Goal: Information Seeking & Learning: Learn about a topic

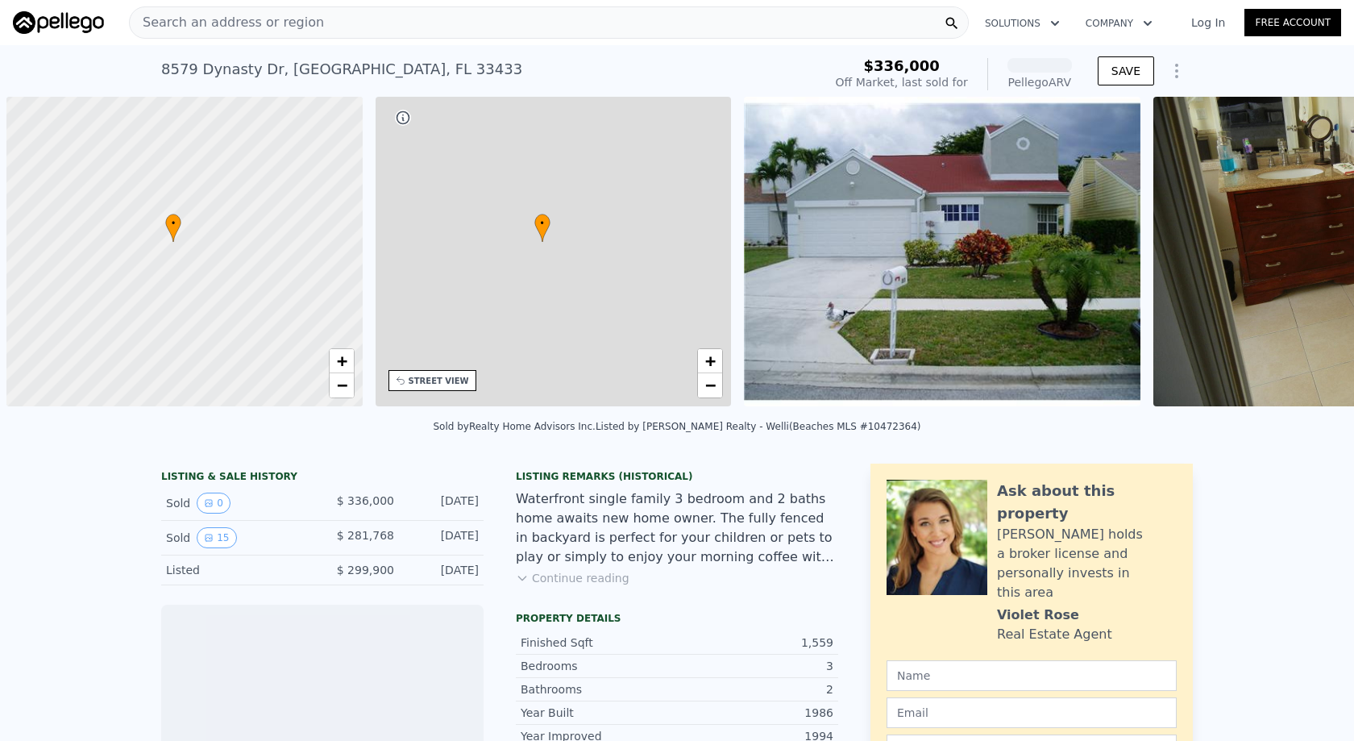
scroll to position [0, 6]
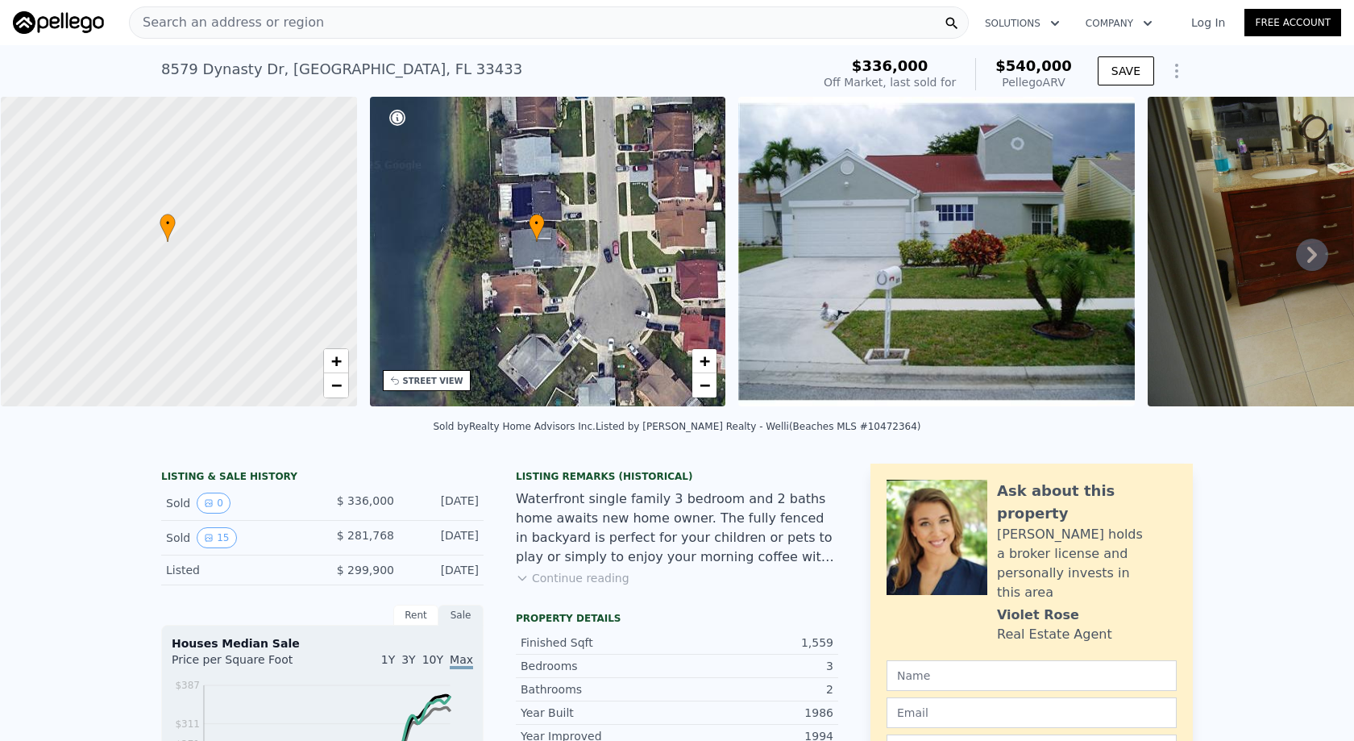
click at [1325, 239] on icon at bounding box center [1312, 255] width 32 height 32
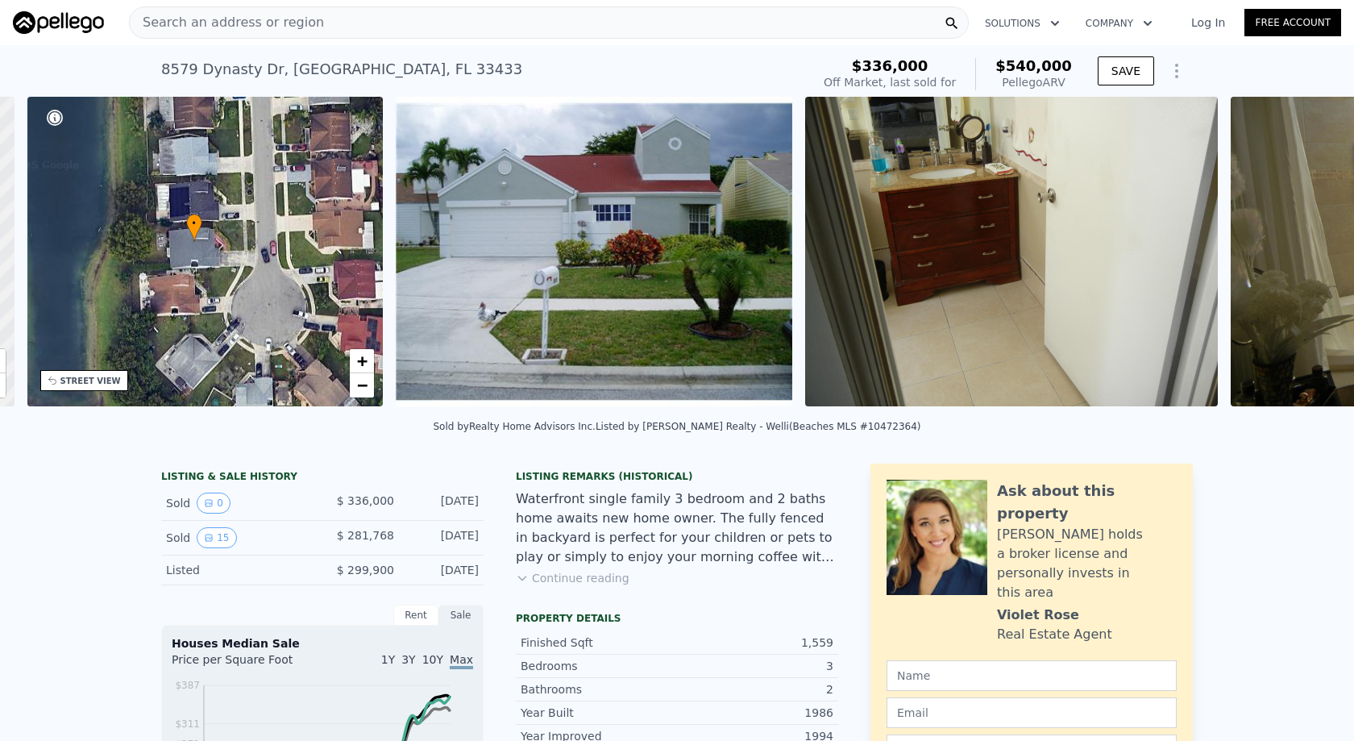
scroll to position [0, 351]
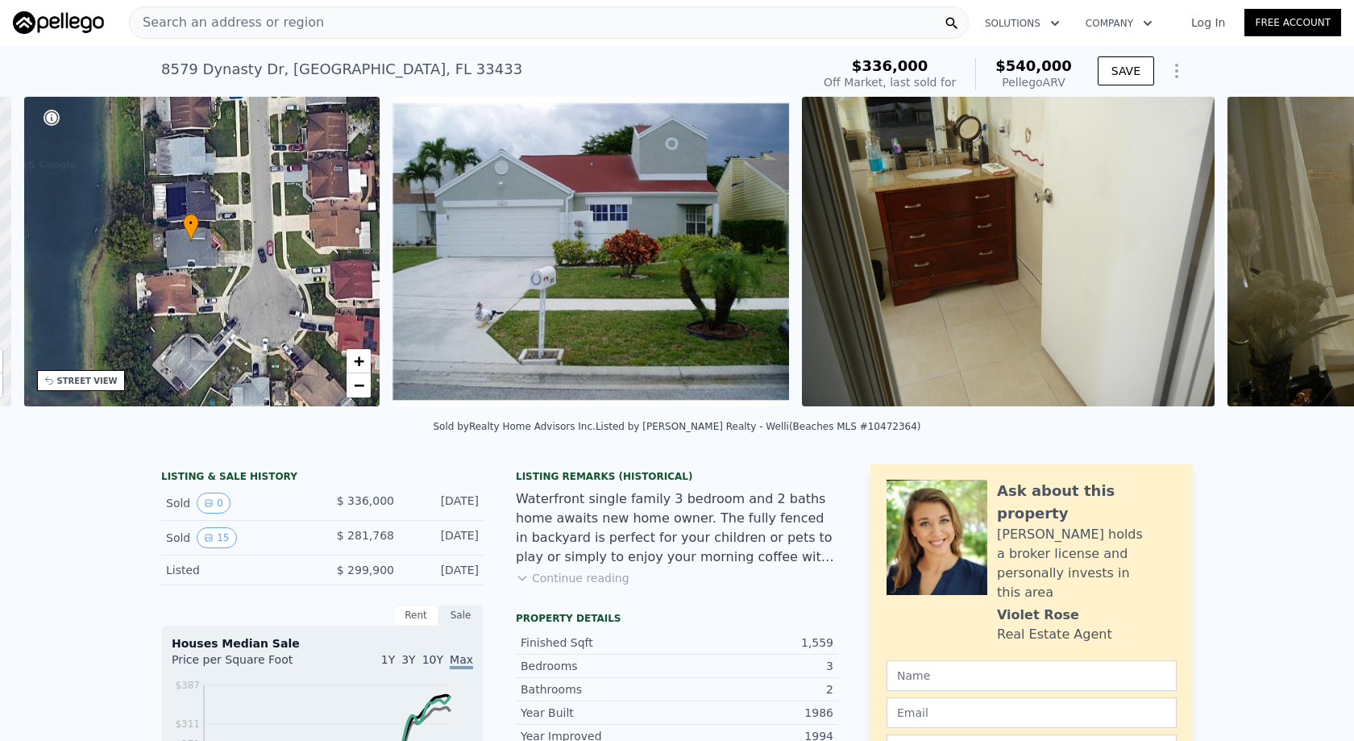
click at [1325, 238] on div "• + − • + − STREET VIEW Loading... SATELLITE VIEW" at bounding box center [677, 254] width 1354 height 315
click at [1325, 239] on icon at bounding box center [1312, 255] width 32 height 32
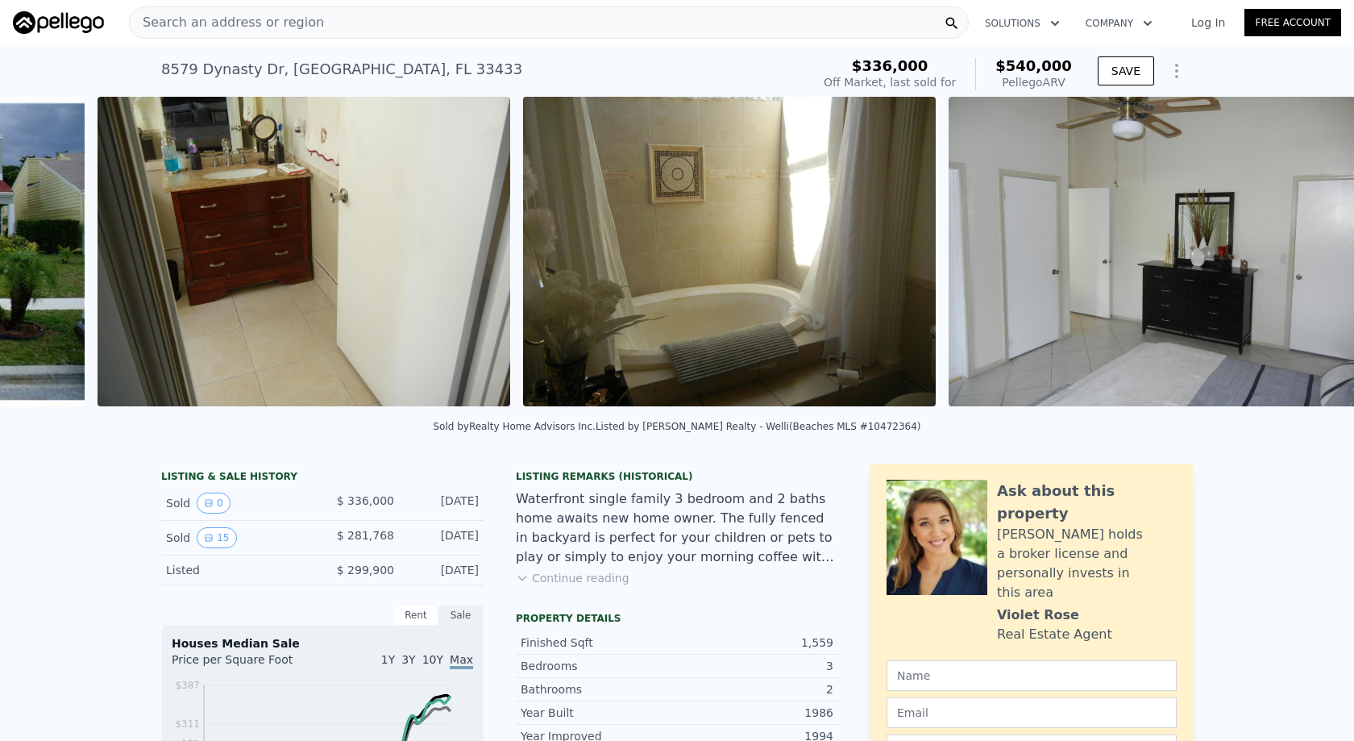
scroll to position [0, 1074]
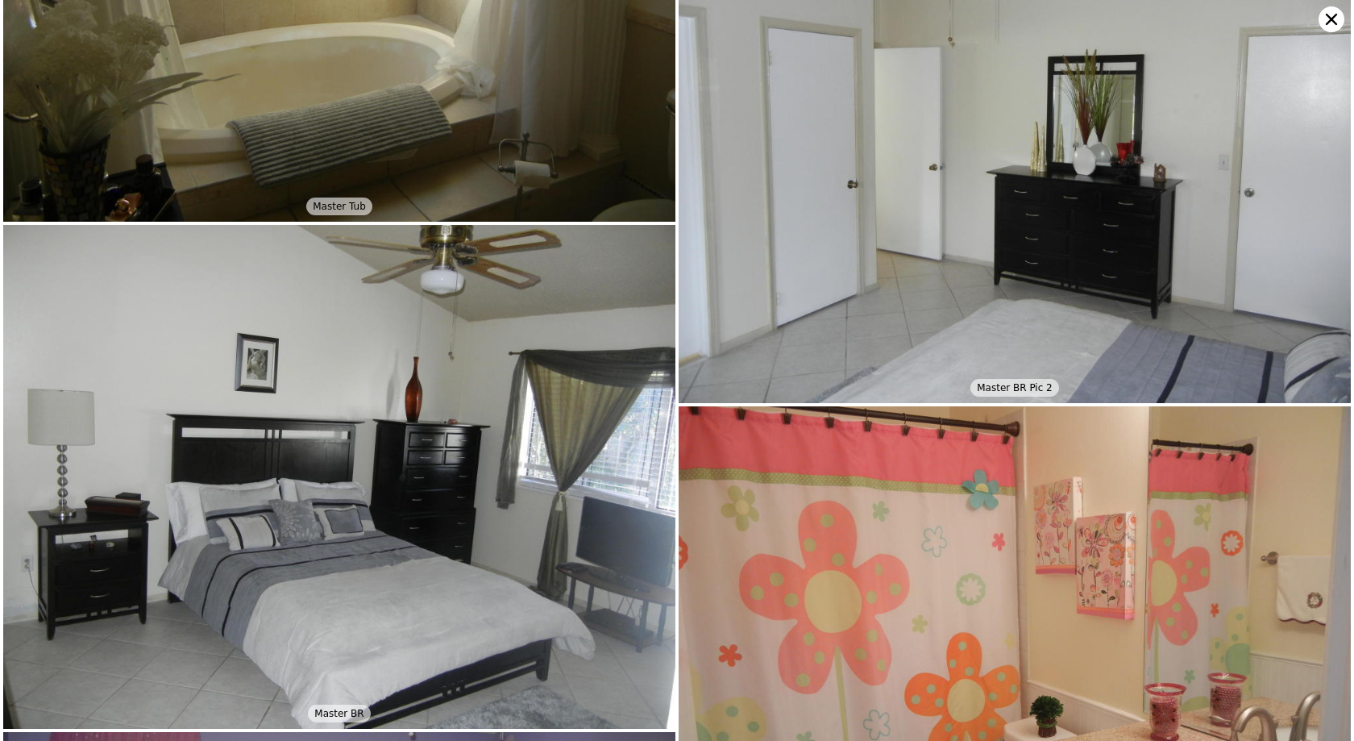
scroll to position [611, 0]
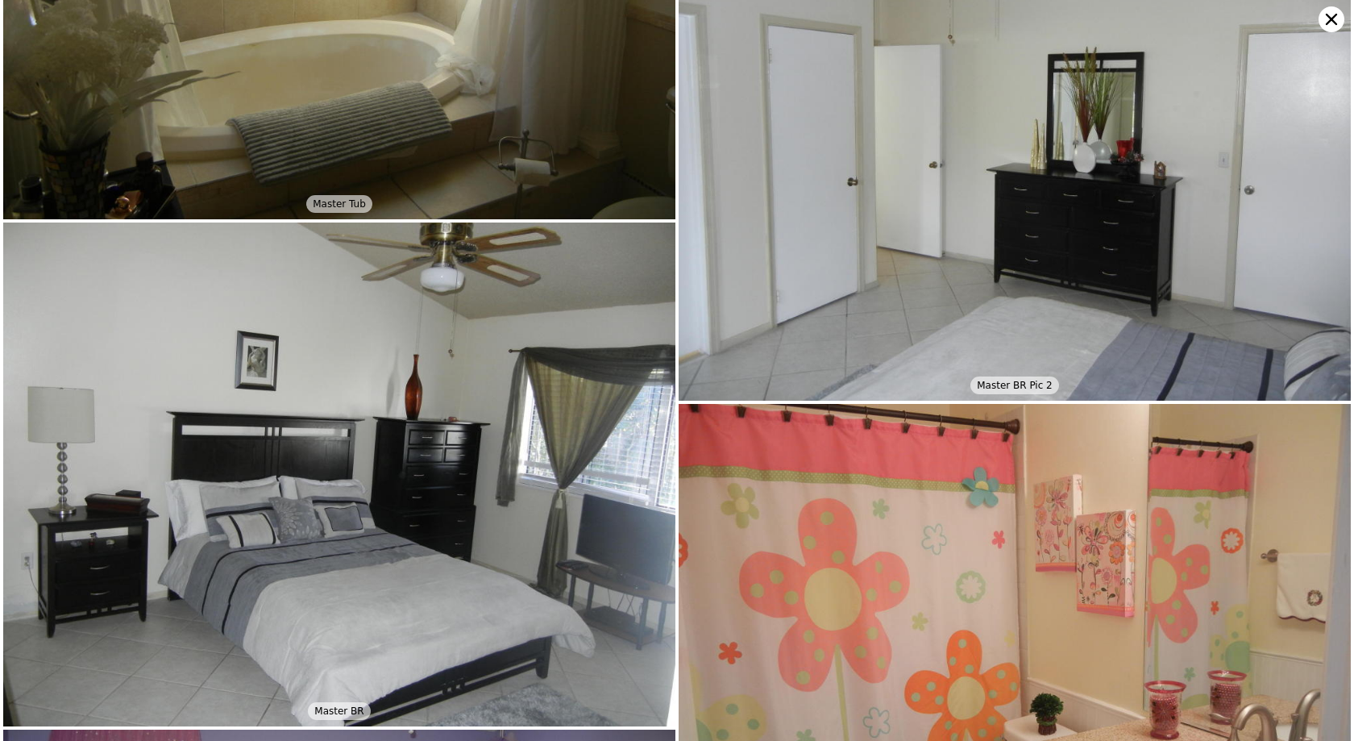
click at [1336, 27] on icon at bounding box center [1332, 19] width 26 height 26
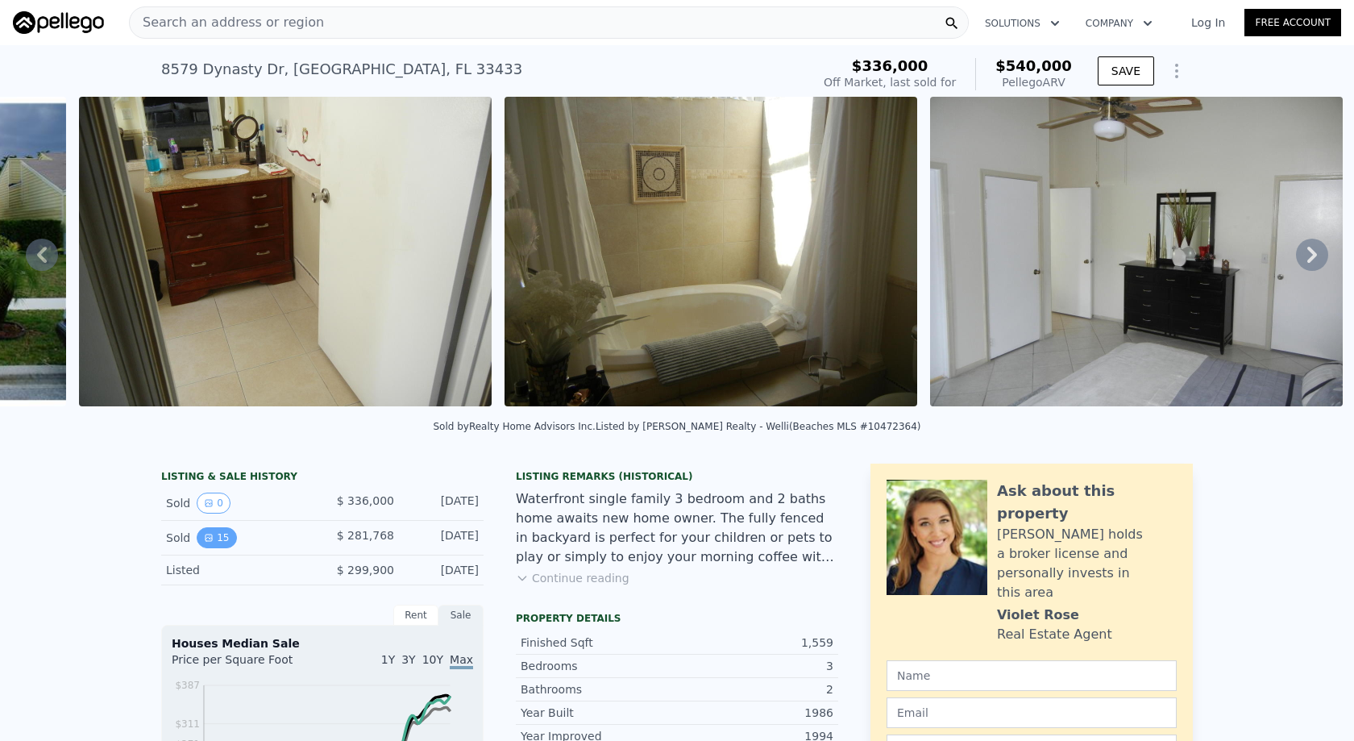
click at [236, 527] on button "15" at bounding box center [216, 537] width 39 height 21
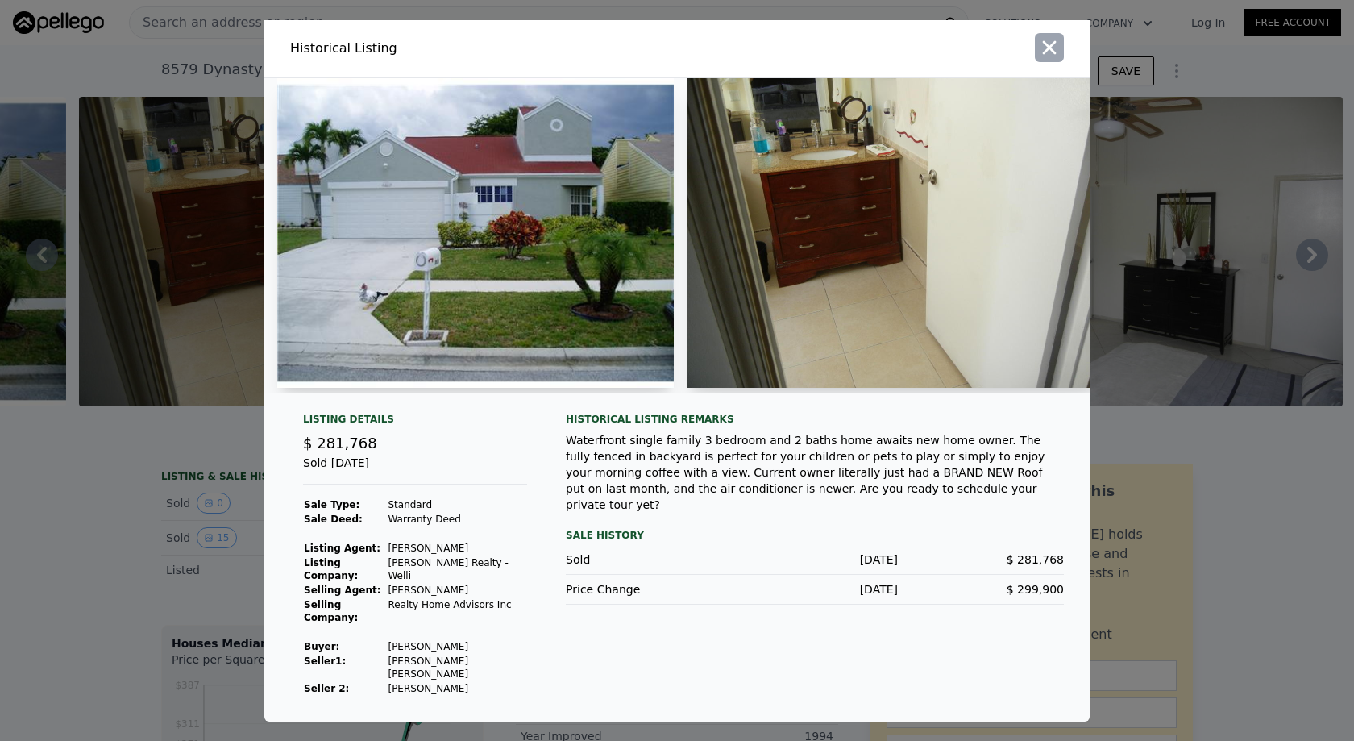
click at [1043, 54] on icon "button" at bounding box center [1050, 47] width 14 height 14
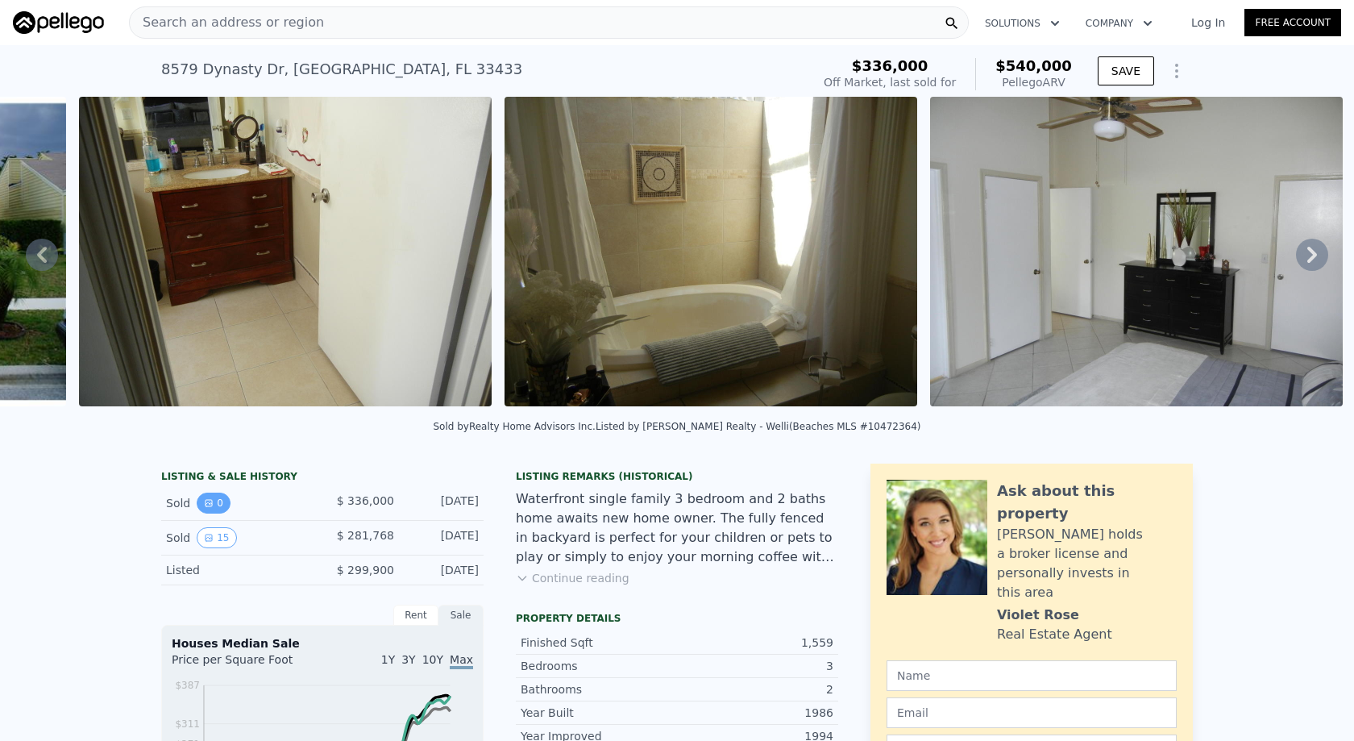
click at [214, 498] on icon "View historical data" at bounding box center [209, 503] width 10 height 10
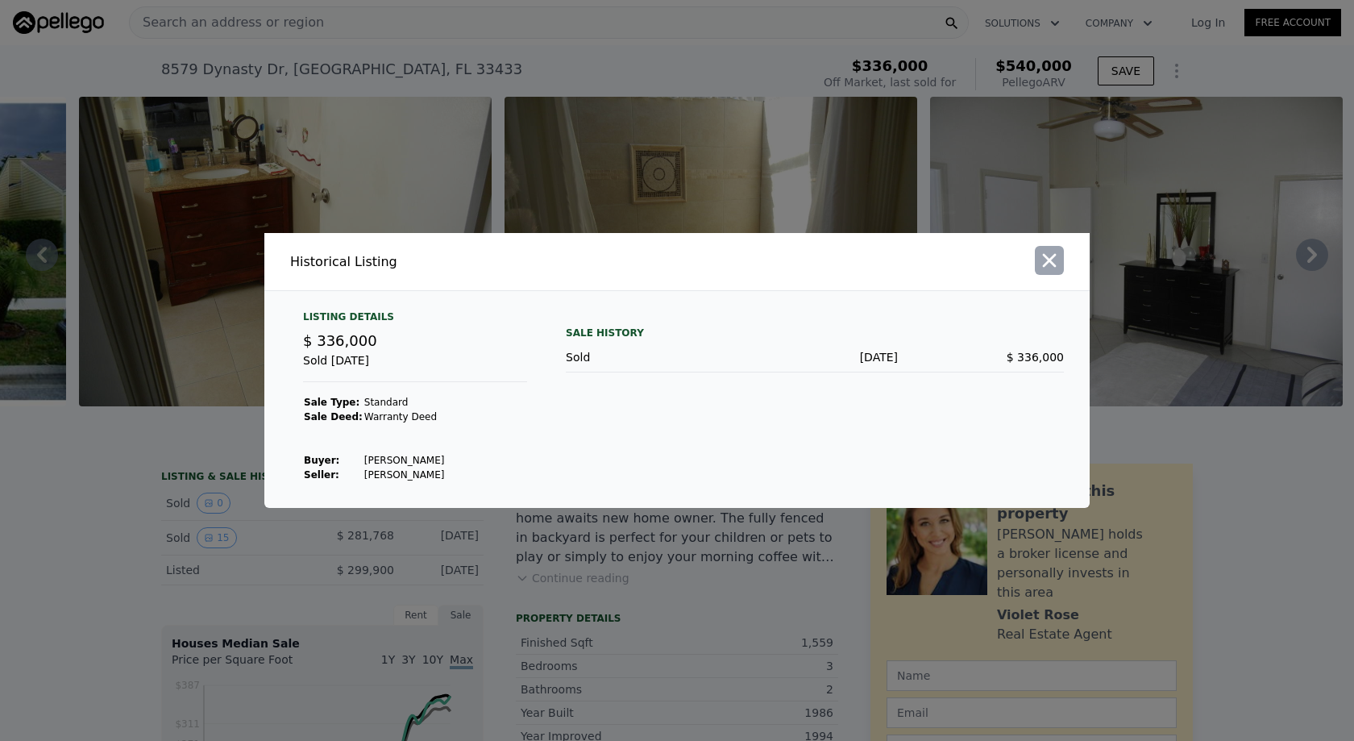
click at [1038, 272] on icon "button" at bounding box center [1049, 260] width 23 height 23
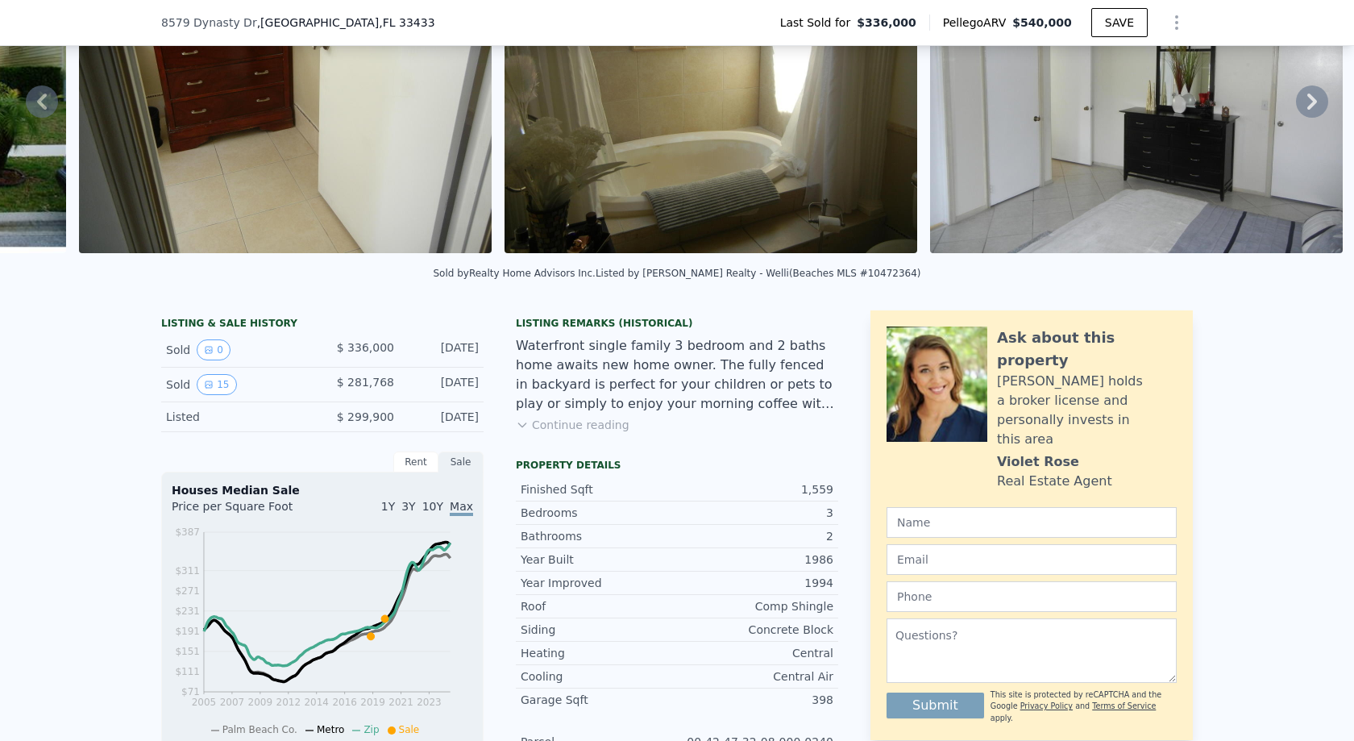
scroll to position [0, 0]
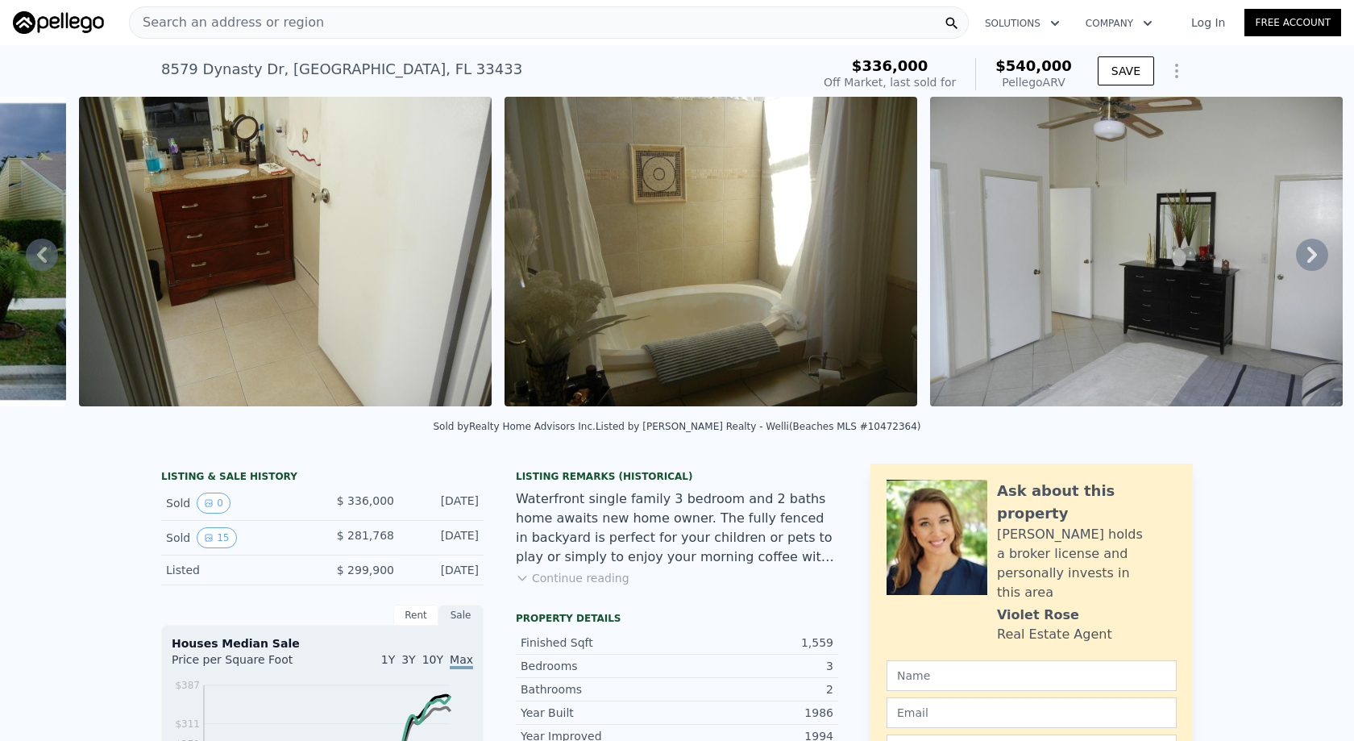
click at [1318, 239] on icon at bounding box center [1312, 255] width 32 height 32
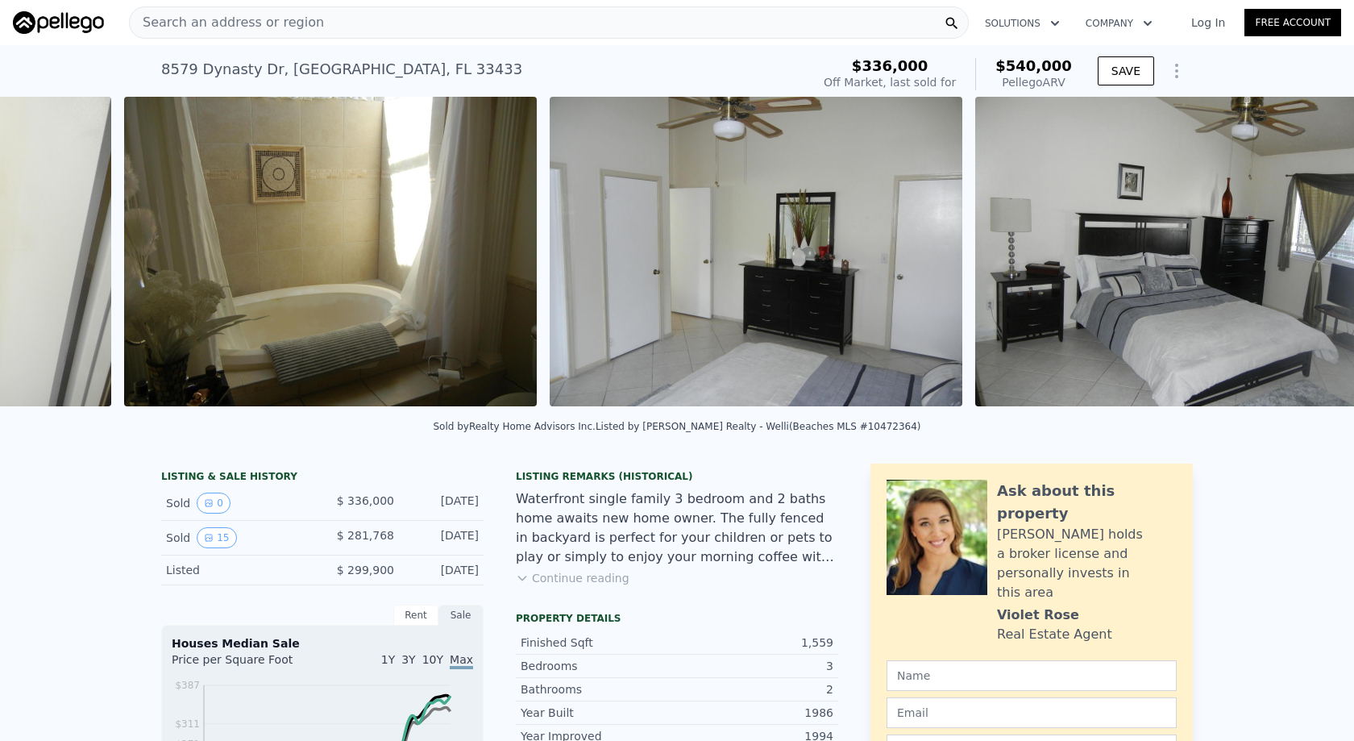
scroll to position [0, 1473]
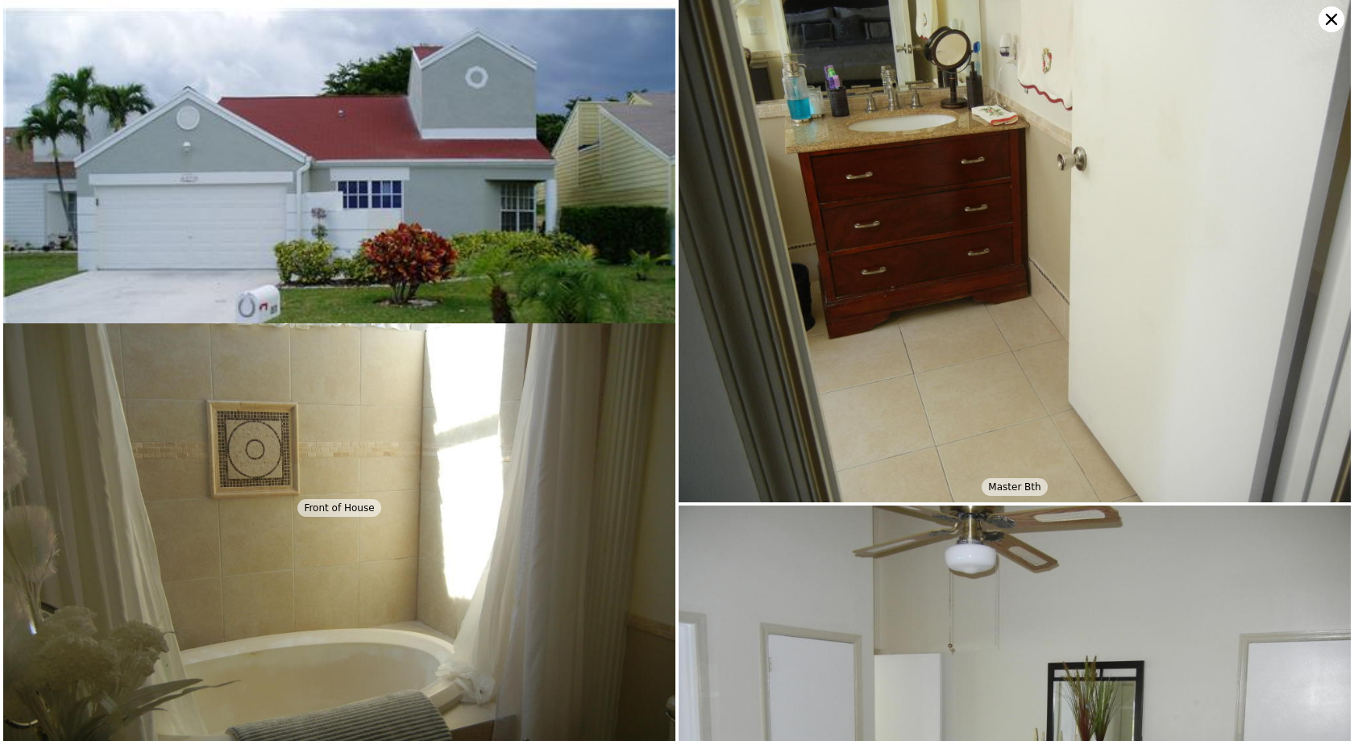
scroll to position [0, 0]
